Goal: Task Accomplishment & Management: Complete application form

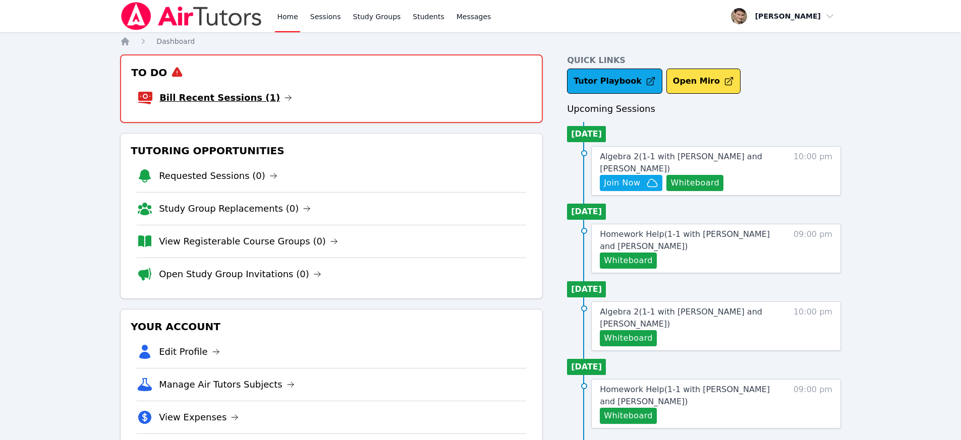
click at [225, 94] on link "Bill Recent Sessions (1)" at bounding box center [225, 98] width 133 height 14
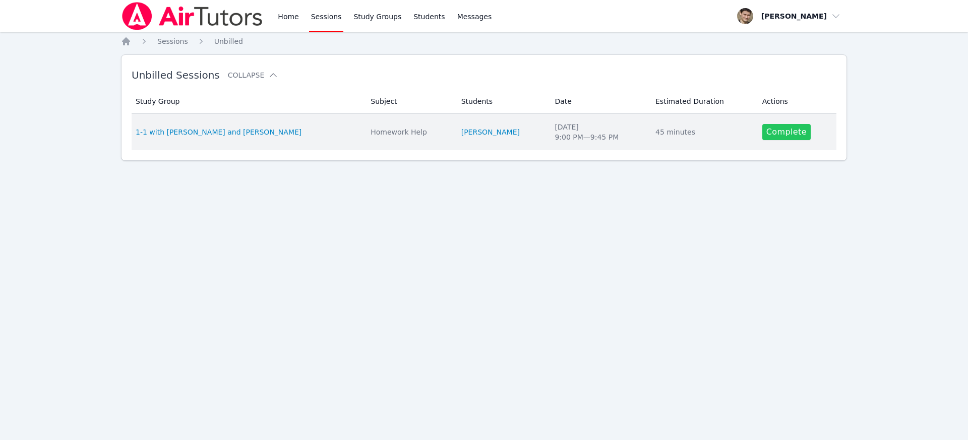
click at [776, 136] on link "Complete" at bounding box center [787, 132] width 48 height 16
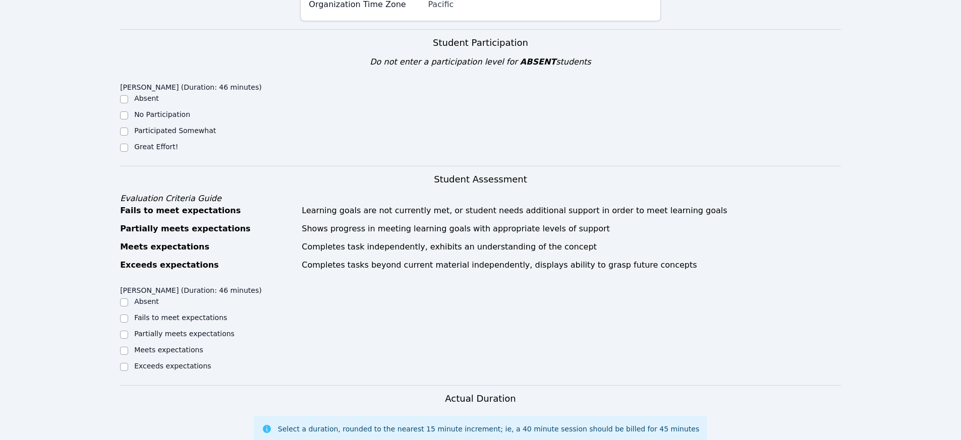
scroll to position [155, 0]
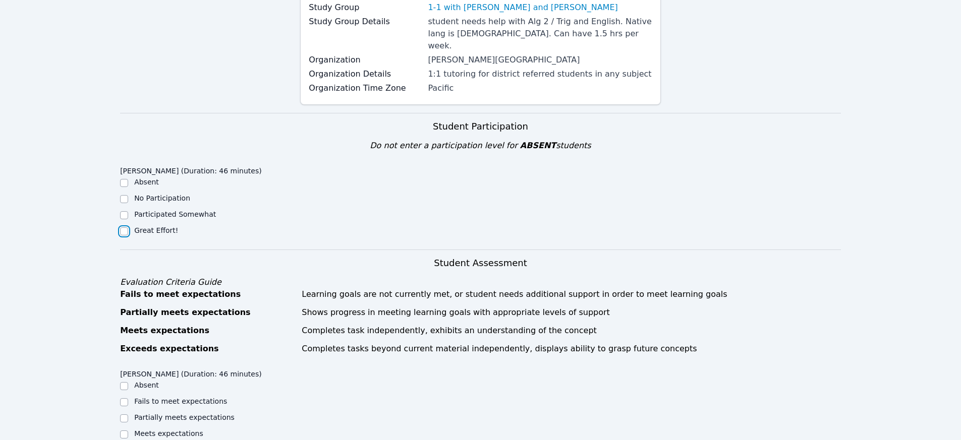
click at [124, 227] on input "Great Effort!" at bounding box center [124, 231] width 8 height 8
checkbox input "true"
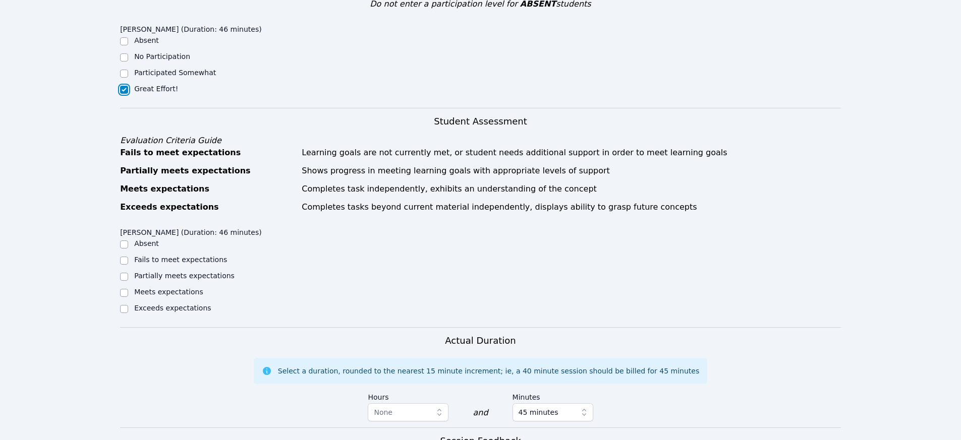
scroll to position [363, 0]
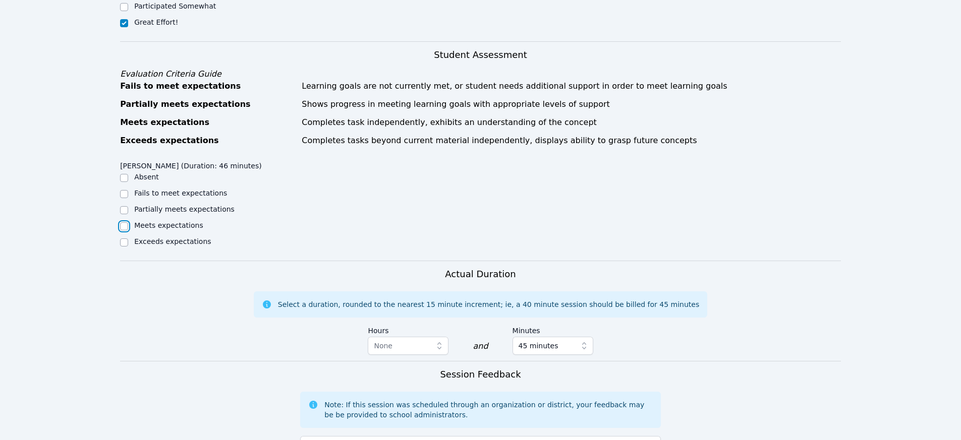
click at [127, 222] on input "Meets expectations" at bounding box center [124, 226] width 8 height 8
checkbox input "true"
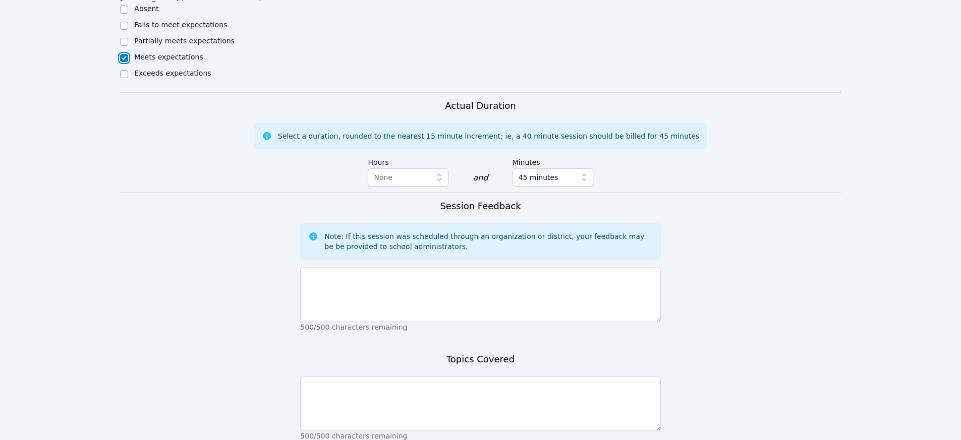
scroll to position [537, 0]
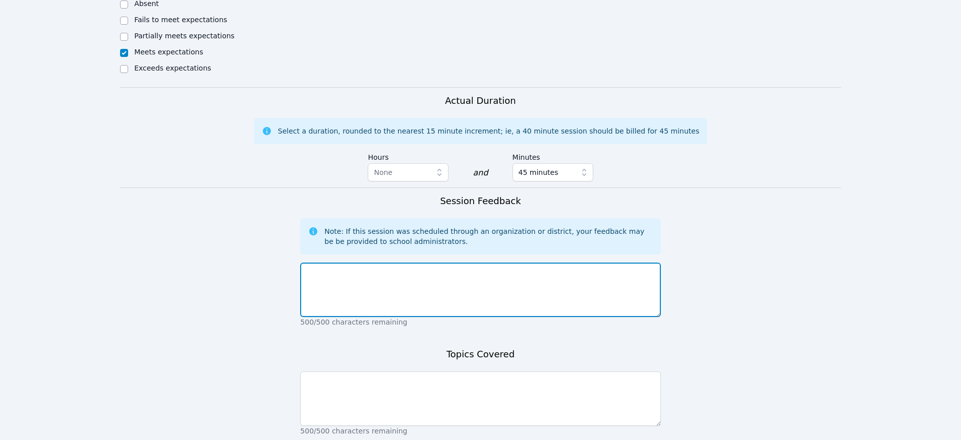
click at [374, 278] on textarea at bounding box center [480, 290] width 360 height 54
type textarea "g"
type textarea "r"
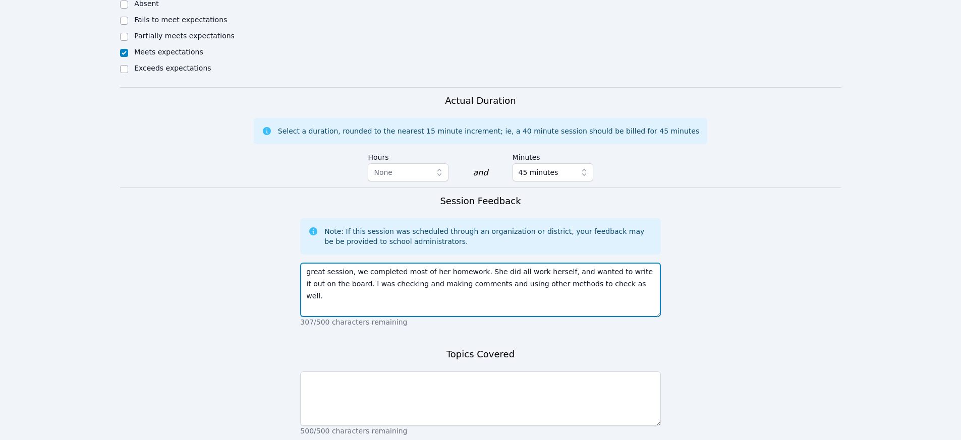
type textarea "great session, we completed most of her homework. She did all work herself, and…"
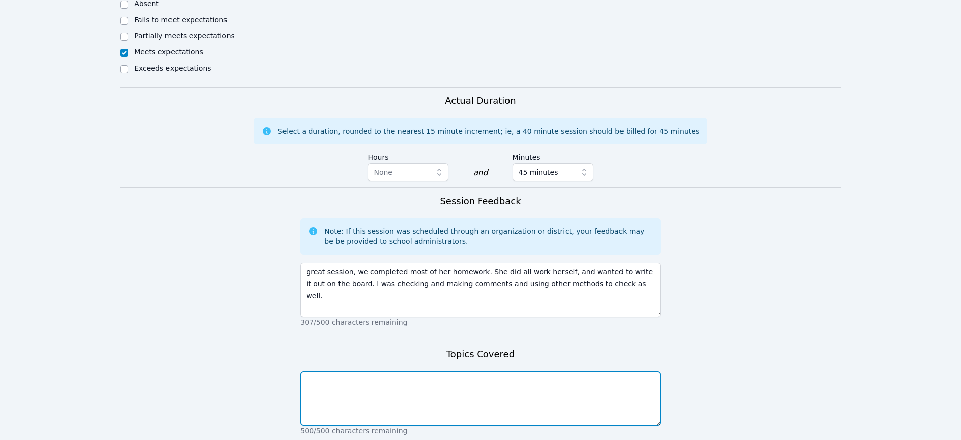
click at [371, 386] on textarea at bounding box center [480, 399] width 360 height 54
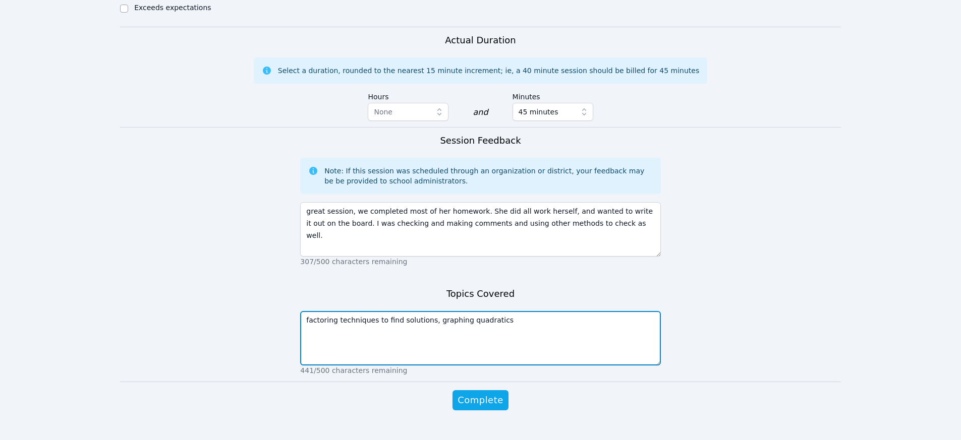
scroll to position [604, 0]
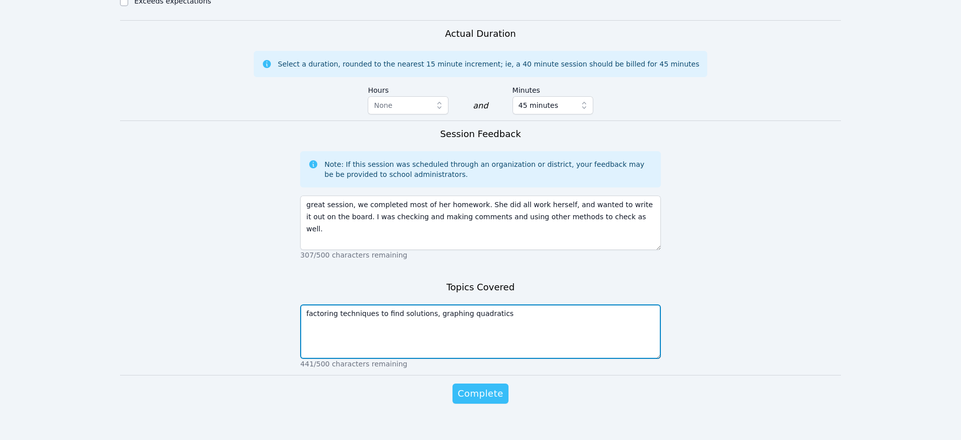
type textarea "factoring techniques to find solutions, graphing quadratics"
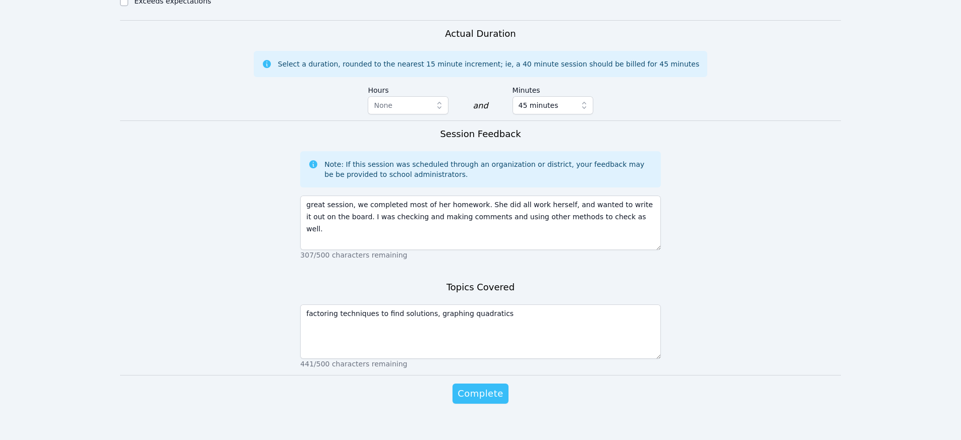
click at [485, 387] on span "Complete" at bounding box center [479, 394] width 45 height 14
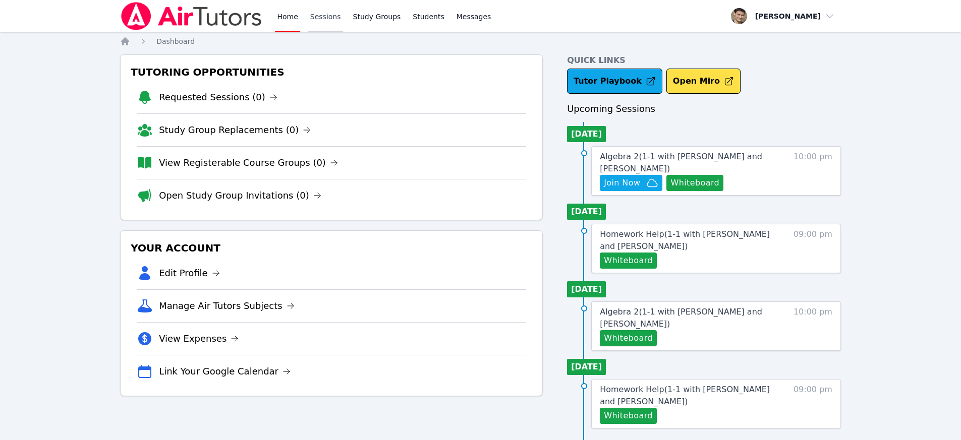
click at [331, 22] on link "Sessions" at bounding box center [325, 16] width 35 height 32
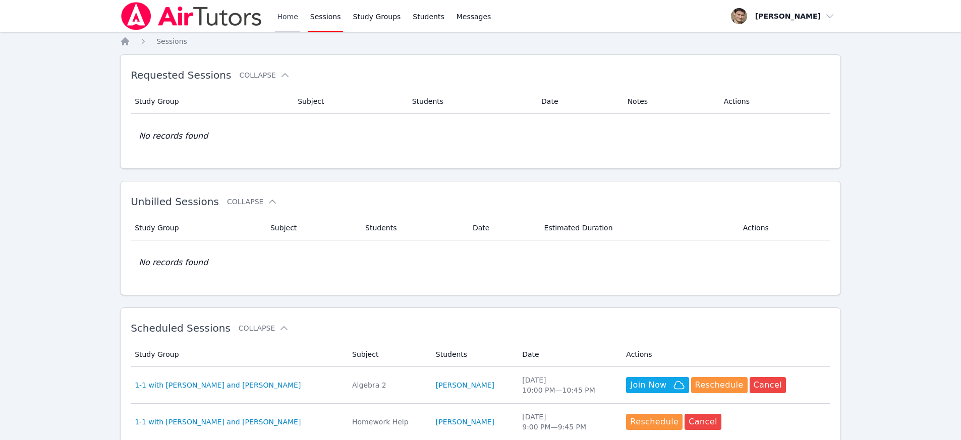
click at [291, 19] on link "Home" at bounding box center [287, 16] width 25 height 32
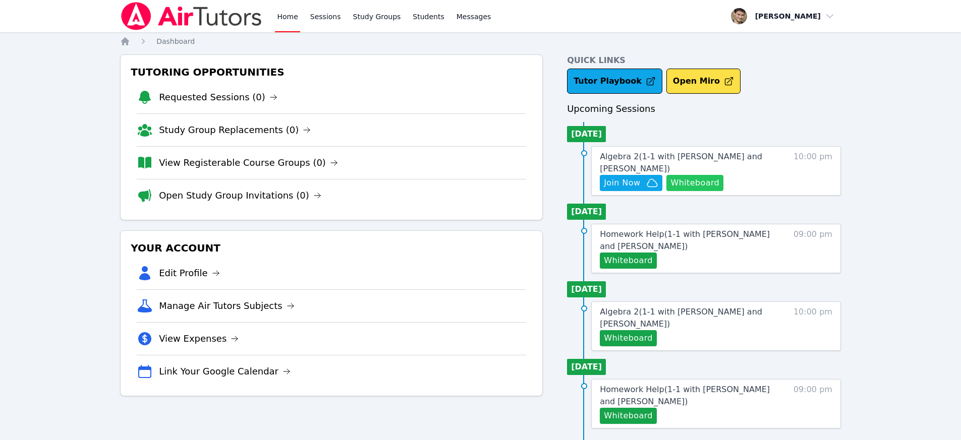
click at [695, 183] on button "Whiteboard" at bounding box center [694, 183] width 57 height 16
click at [630, 185] on span "Join Now" at bounding box center [622, 183] width 36 height 12
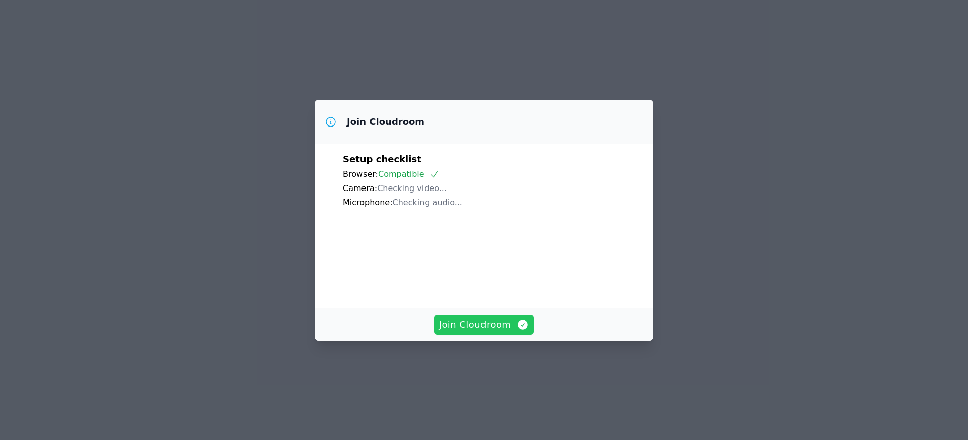
click at [487, 332] on span "Join Cloudroom" at bounding box center [484, 325] width 90 height 14
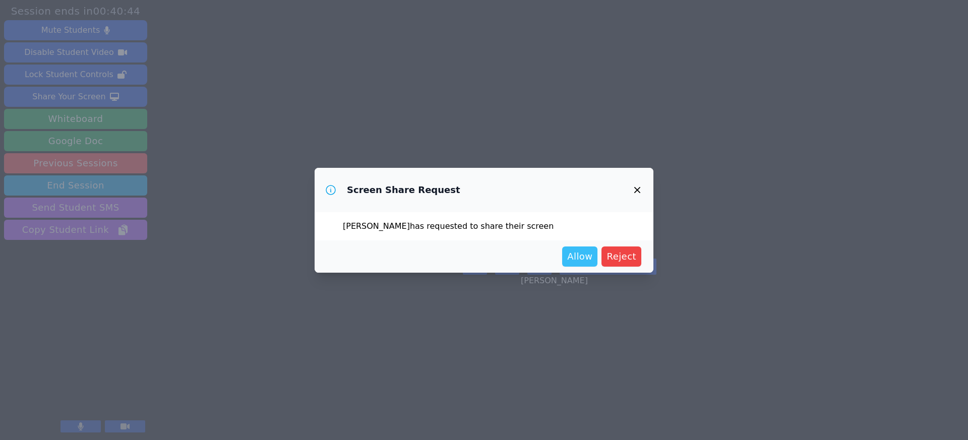
click at [585, 259] on span "Allow" at bounding box center [579, 257] width 25 height 14
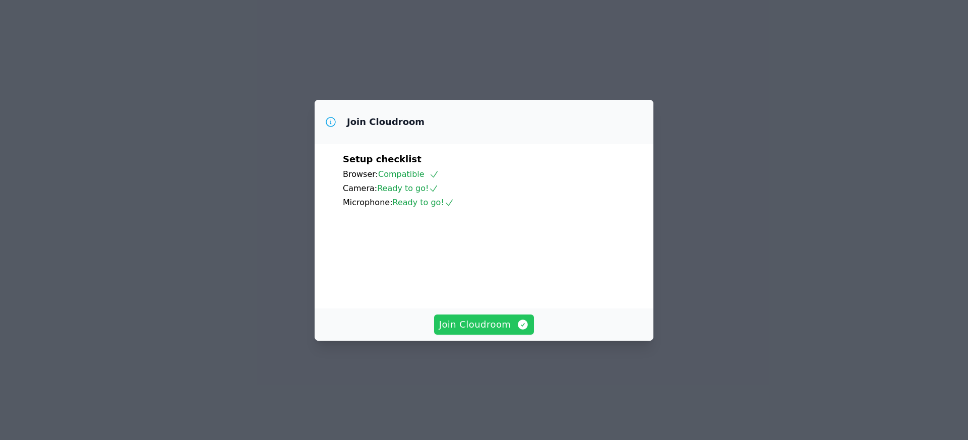
click at [485, 335] on button "Join Cloudroom" at bounding box center [484, 325] width 100 height 20
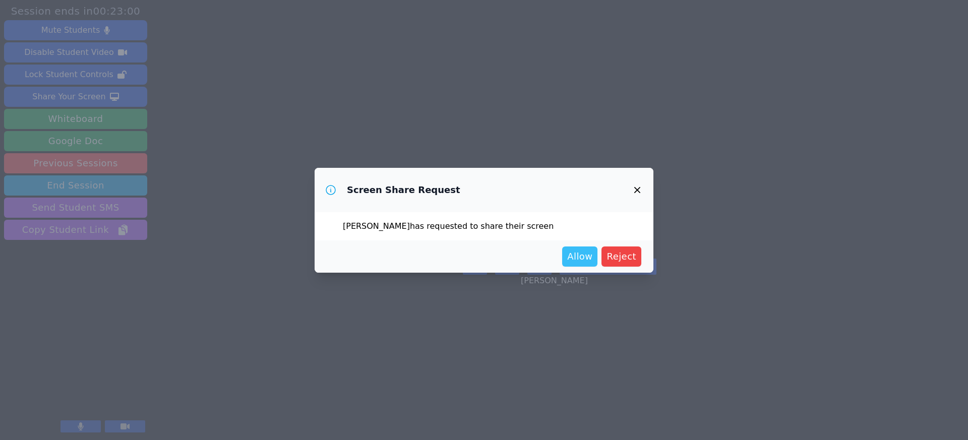
click at [587, 255] on span "Allow" at bounding box center [579, 257] width 25 height 14
click at [581, 259] on span "Allow" at bounding box center [579, 257] width 25 height 14
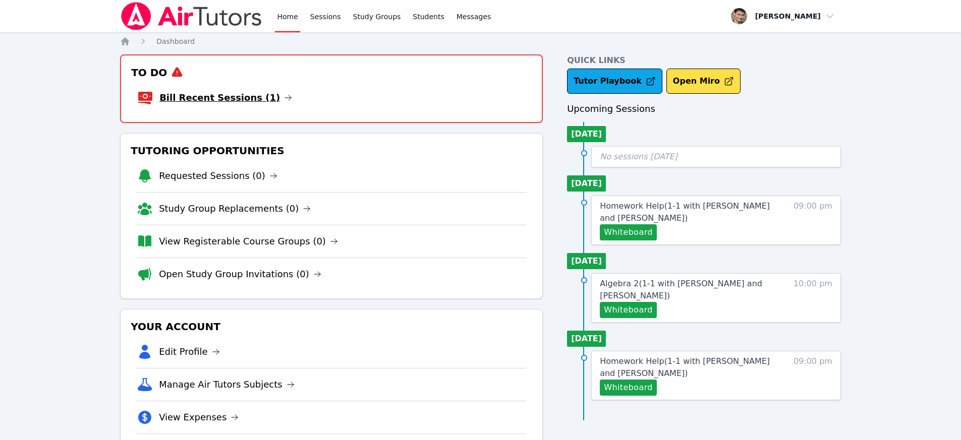
click at [233, 99] on link "Bill Recent Sessions (1)" at bounding box center [225, 98] width 133 height 14
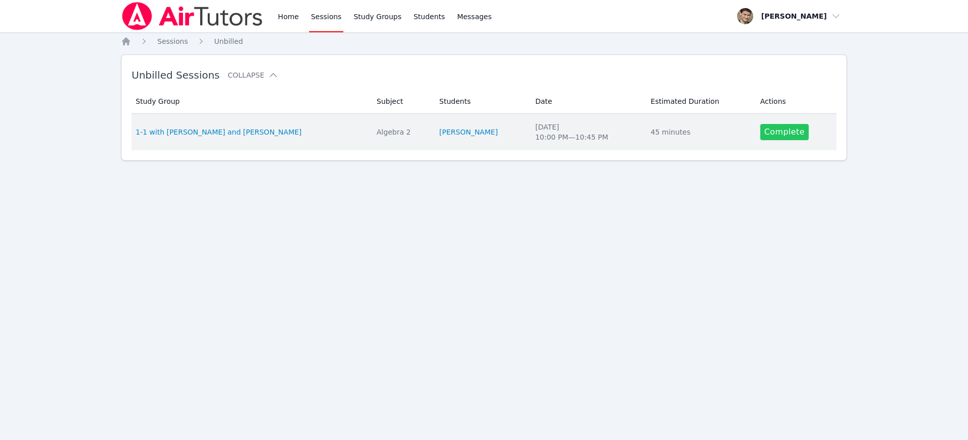
click at [769, 133] on link "Complete" at bounding box center [785, 132] width 48 height 16
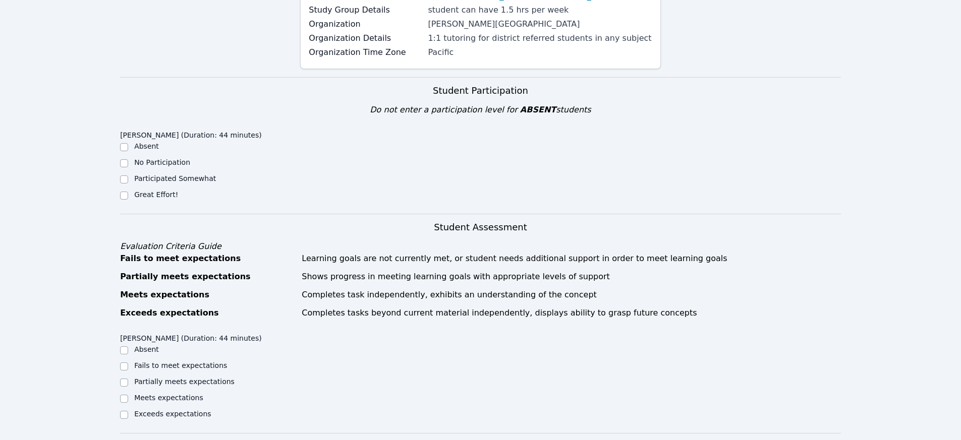
scroll to position [184, 0]
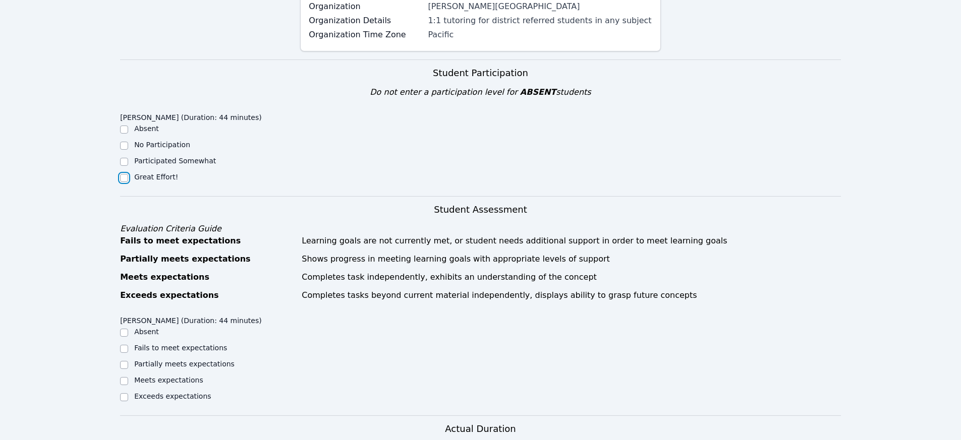
click at [125, 179] on input "Great Effort!" at bounding box center [124, 178] width 8 height 8
checkbox input "true"
click at [126, 382] on input "Meets expectations" at bounding box center [124, 381] width 8 height 8
checkbox input "true"
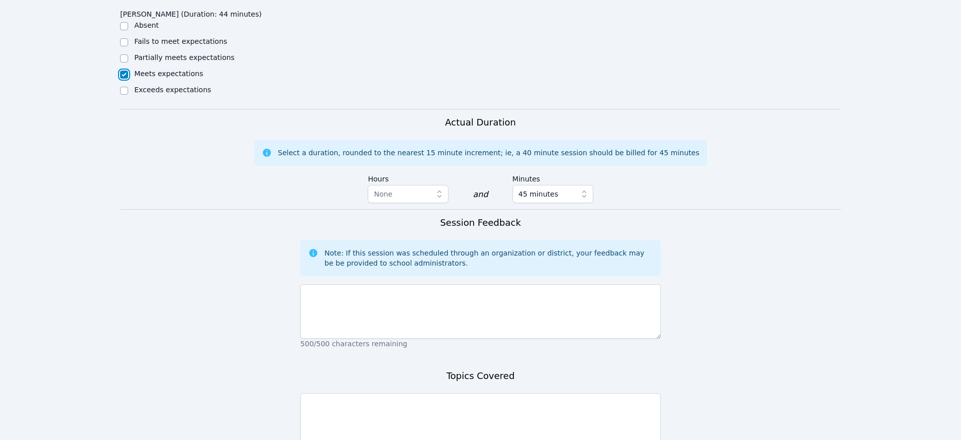
scroll to position [592, 0]
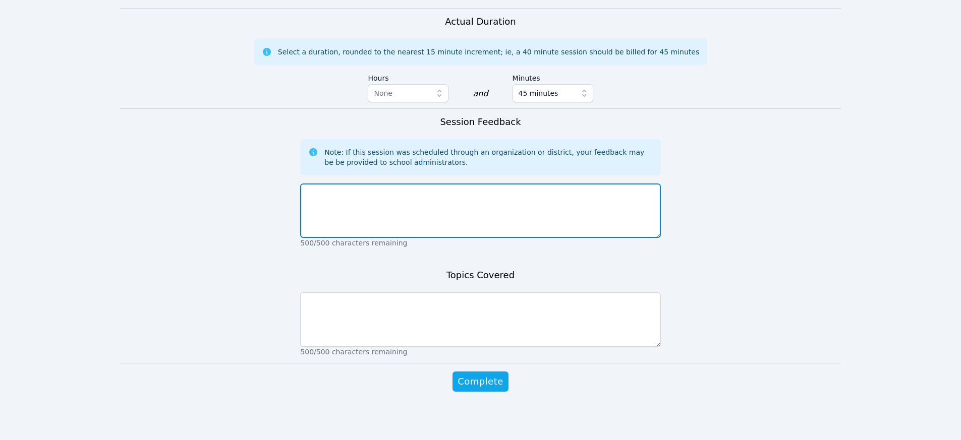
click at [436, 213] on textarea at bounding box center [480, 211] width 360 height 54
type textarea "g"
type textarea "good session overall, we did an online assignment together"
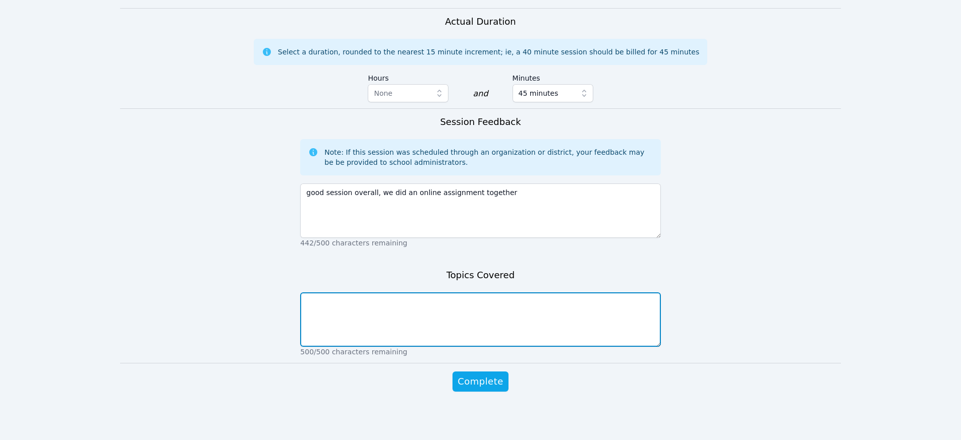
click at [394, 322] on textarea at bounding box center [480, 320] width 360 height 54
click at [310, 300] on textarea "qgraphing quadratics" at bounding box center [480, 320] width 360 height 54
click at [390, 305] on textarea "graphing quadratics" at bounding box center [480, 320] width 360 height 54
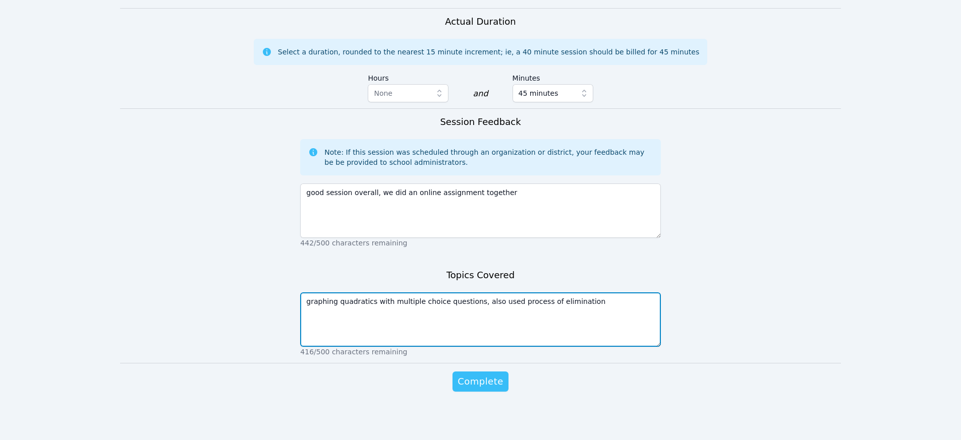
type textarea "graphing quadratics with multiple choice questions, also used process of elimin…"
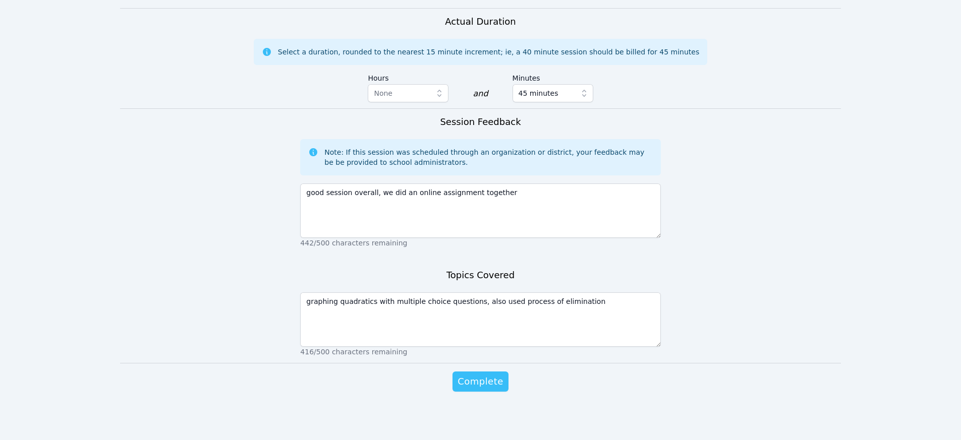
click at [489, 384] on span "Complete" at bounding box center [479, 382] width 45 height 14
click at [489, 384] on span "Complete Loading..." at bounding box center [480, 382] width 62 height 14
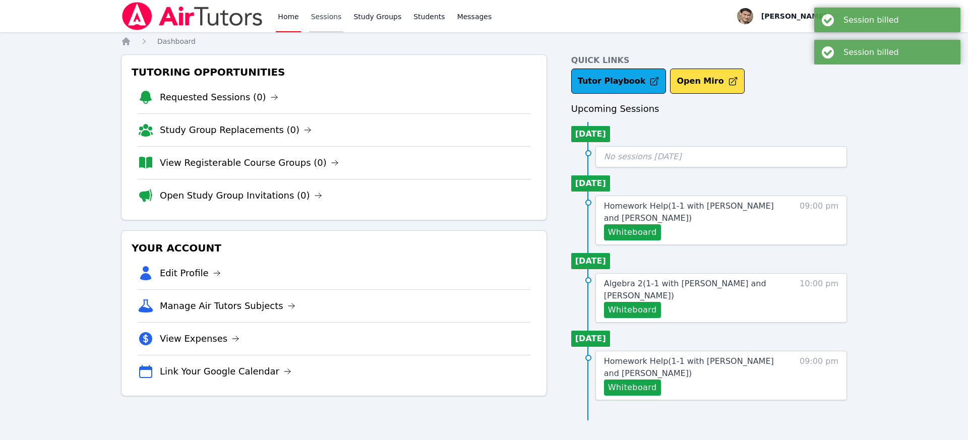
click at [331, 15] on link "Sessions" at bounding box center [326, 16] width 35 height 32
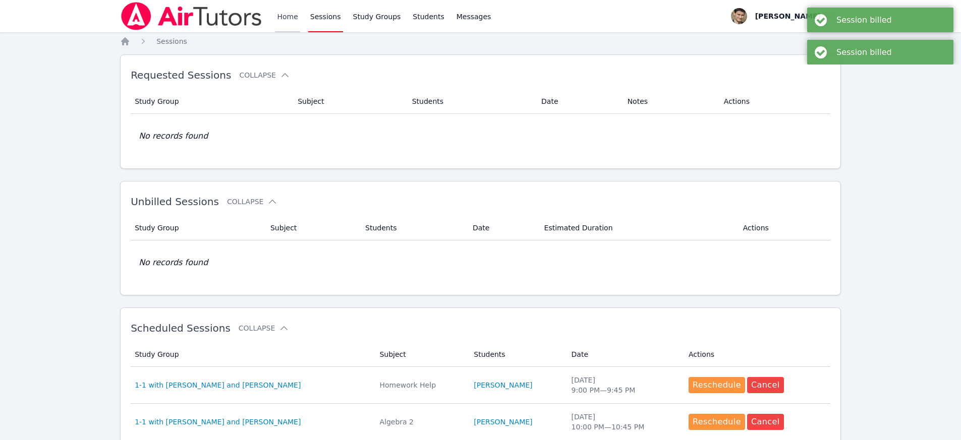
click at [285, 19] on link "Home" at bounding box center [287, 16] width 25 height 32
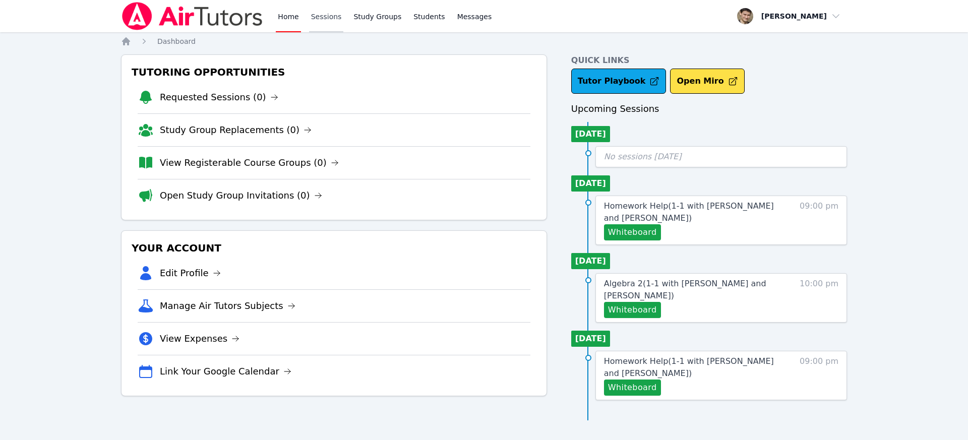
click at [329, 21] on link "Sessions" at bounding box center [326, 16] width 35 height 32
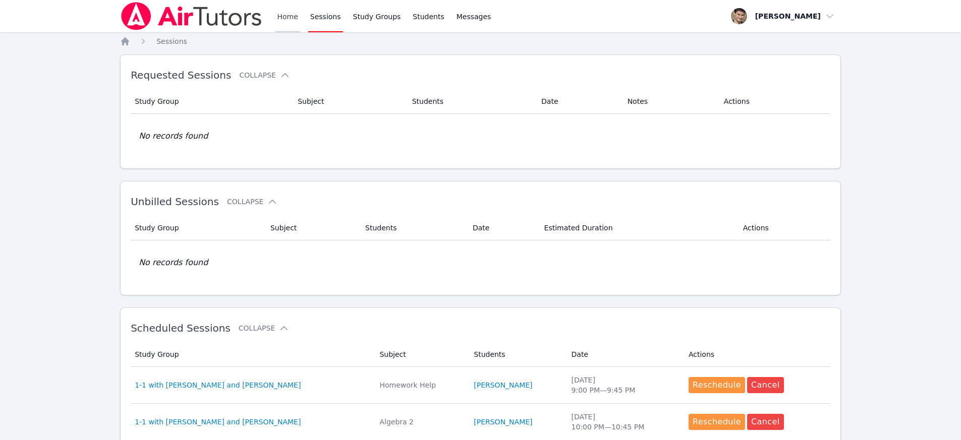
click at [290, 24] on link "Home" at bounding box center [287, 16] width 25 height 32
